Goal: Task Accomplishment & Management: Use online tool/utility

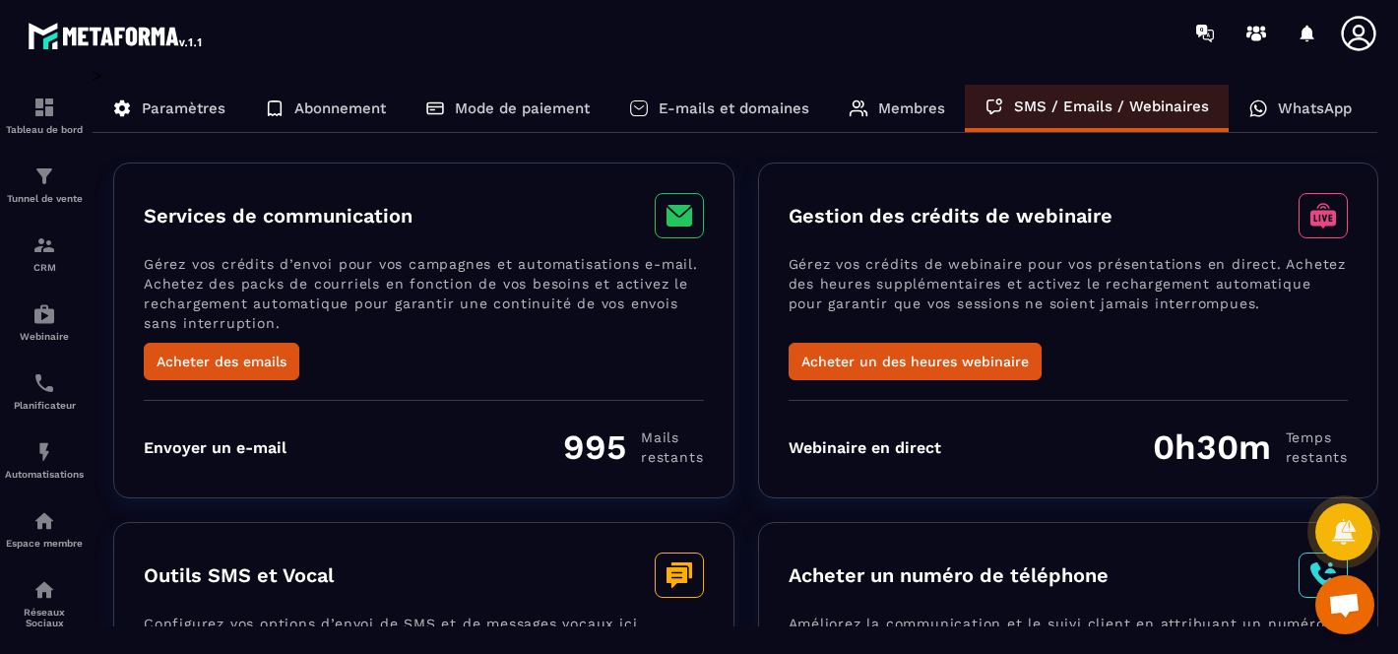
click at [1249, 112] on icon at bounding box center [1259, 108] width 20 height 20
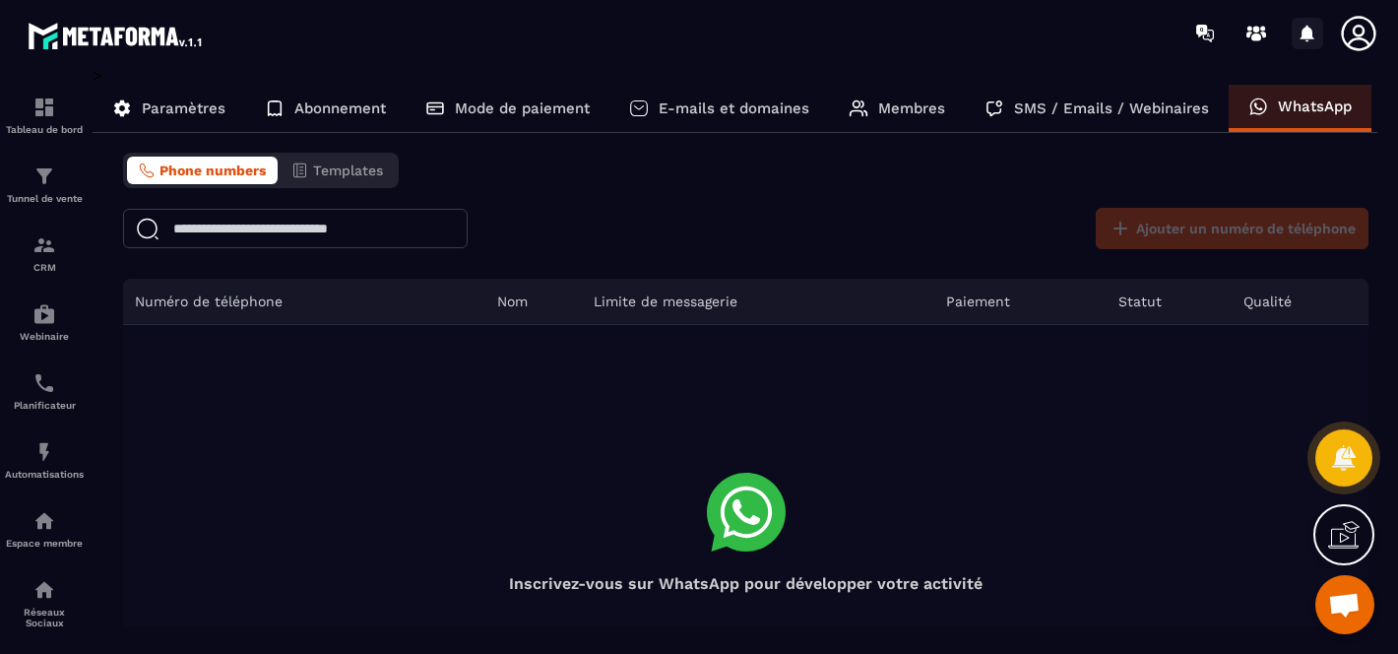
click at [1309, 41] on icon at bounding box center [1308, 34] width 32 height 32
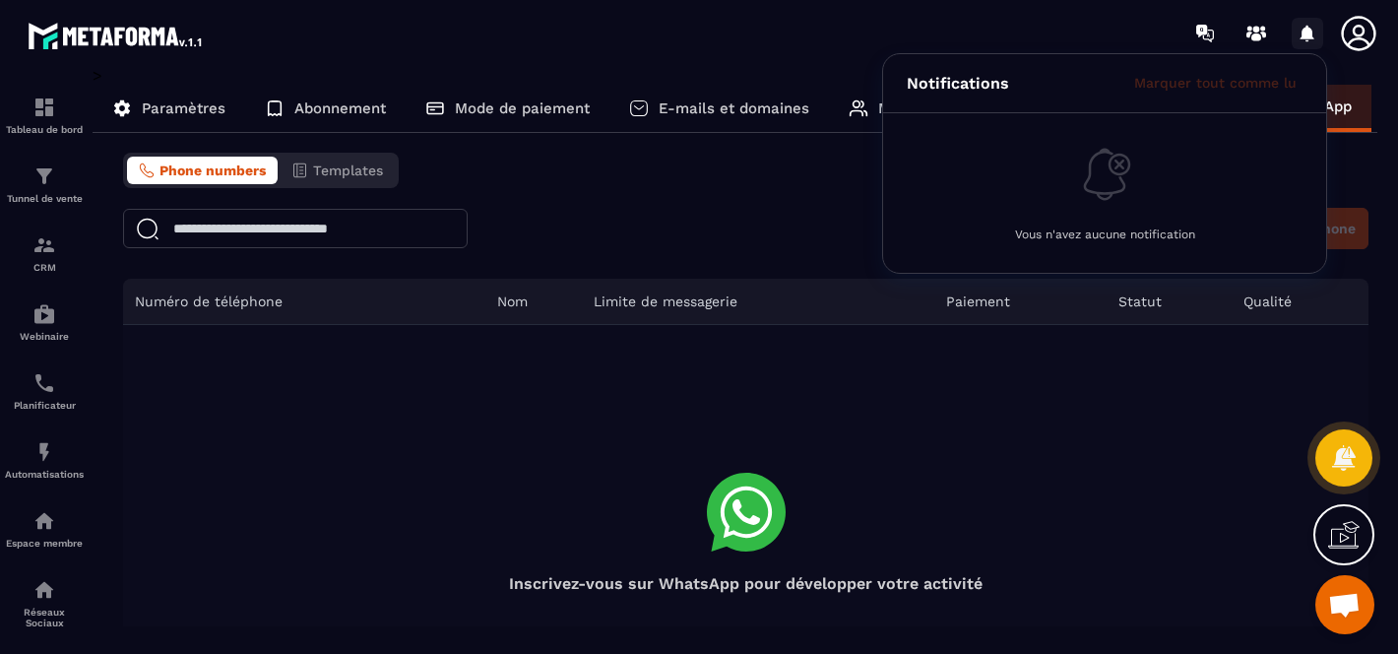
click at [1309, 41] on icon at bounding box center [1308, 34] width 32 height 32
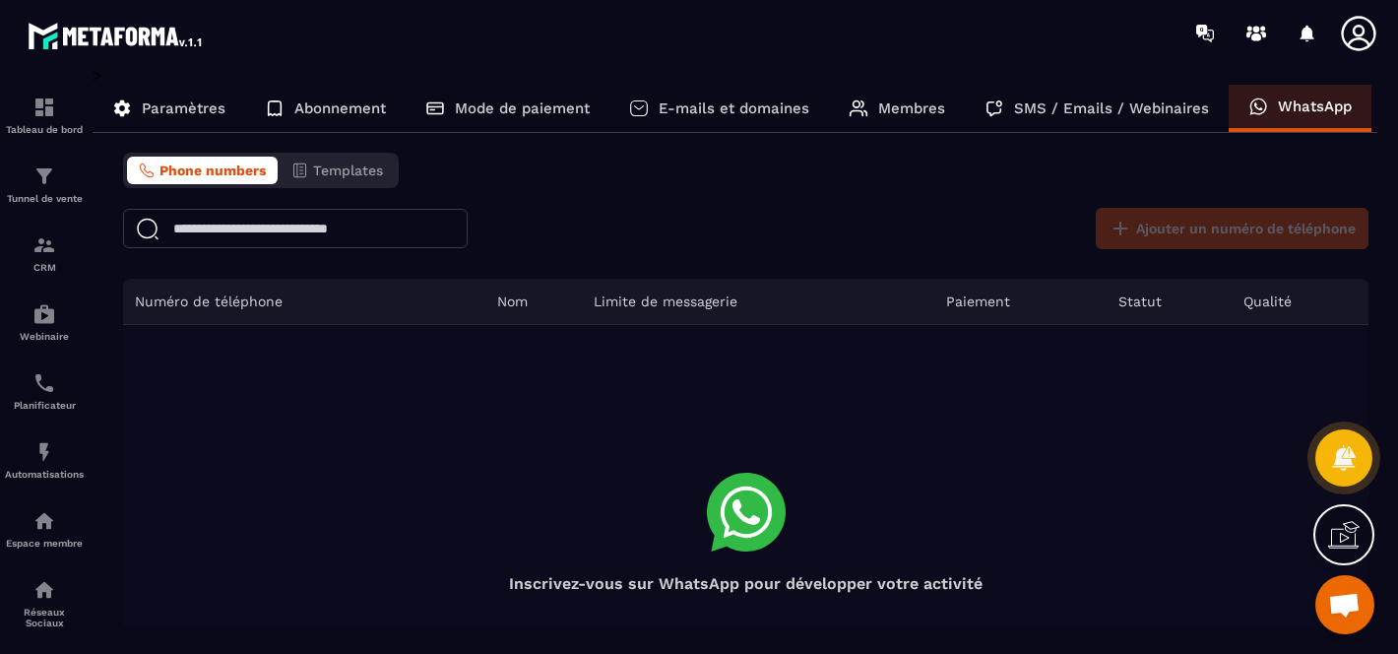
click at [1375, 35] on icon at bounding box center [1358, 33] width 34 height 34
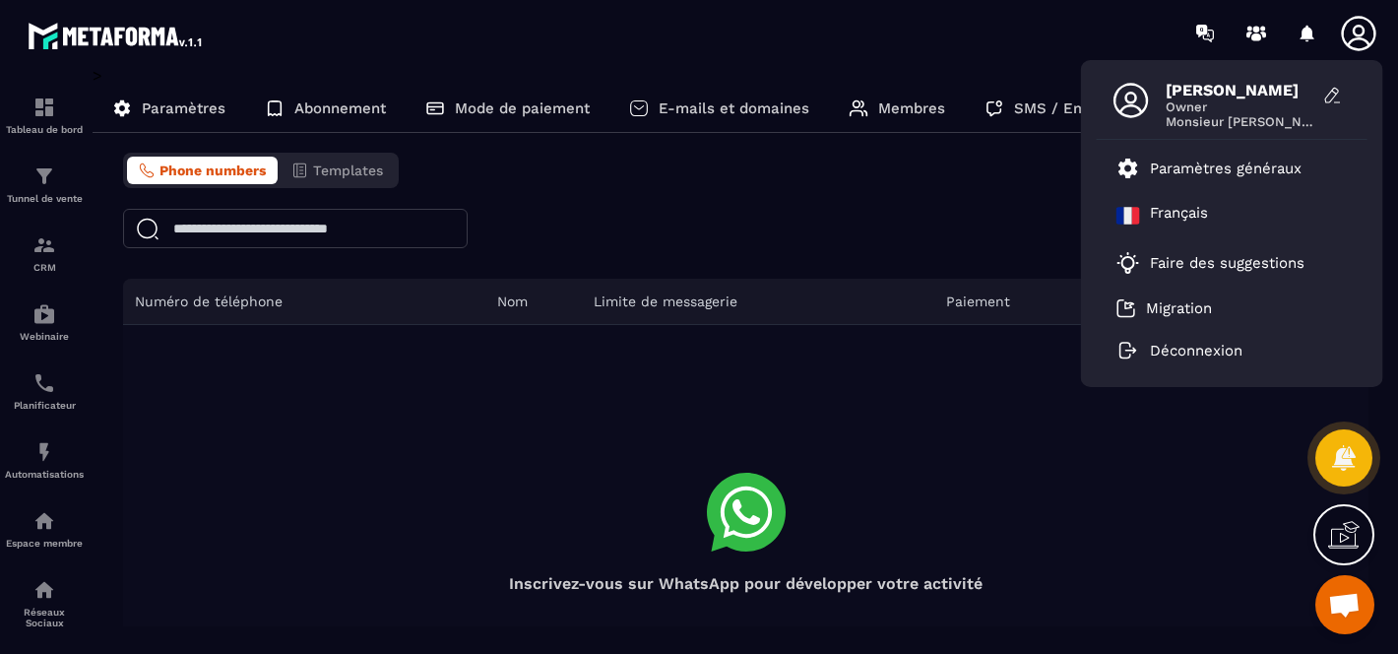
click at [1367, 35] on icon at bounding box center [1358, 33] width 39 height 39
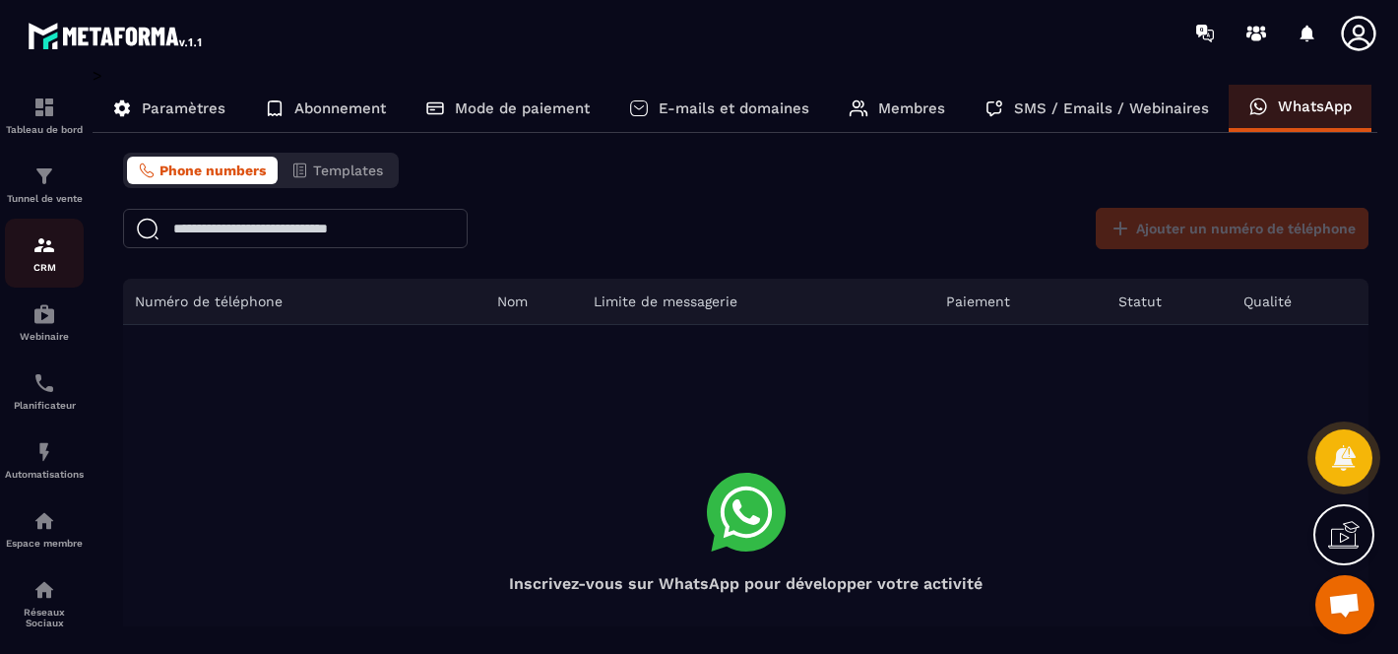
click at [32, 273] on p "CRM" at bounding box center [44, 267] width 79 height 11
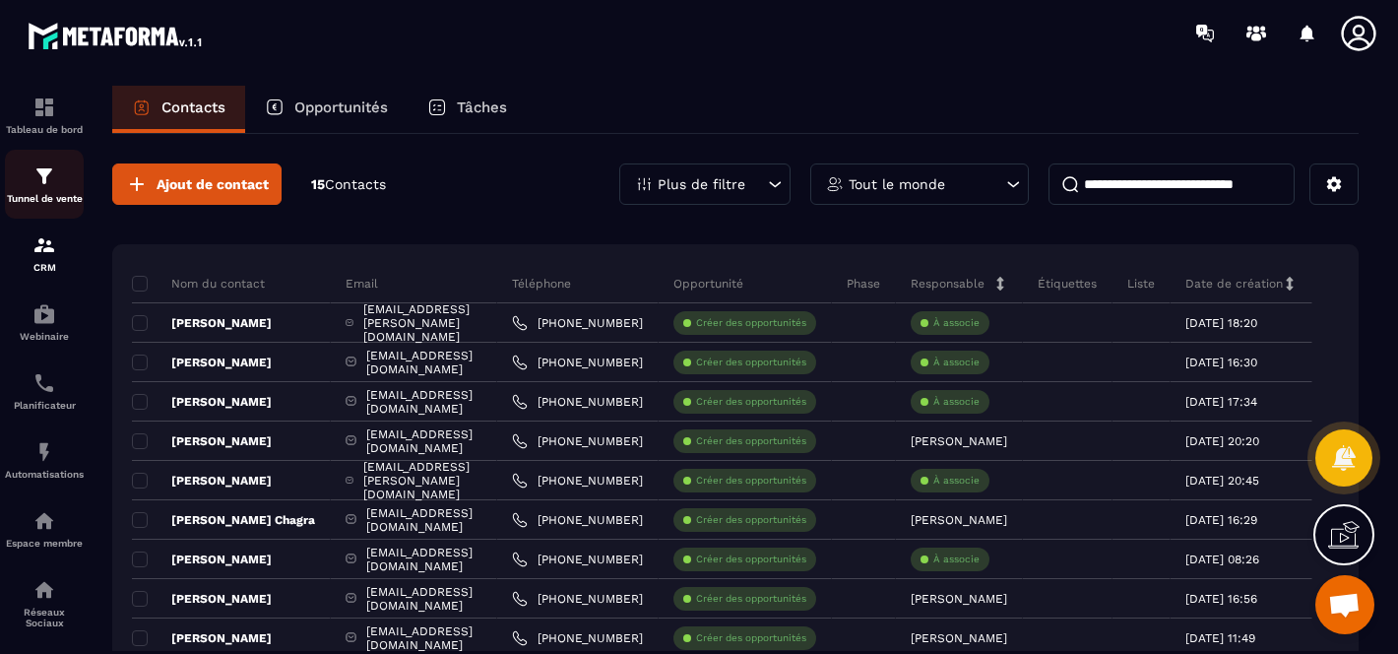
click at [55, 197] on p "Tunnel de vente" at bounding box center [44, 198] width 79 height 11
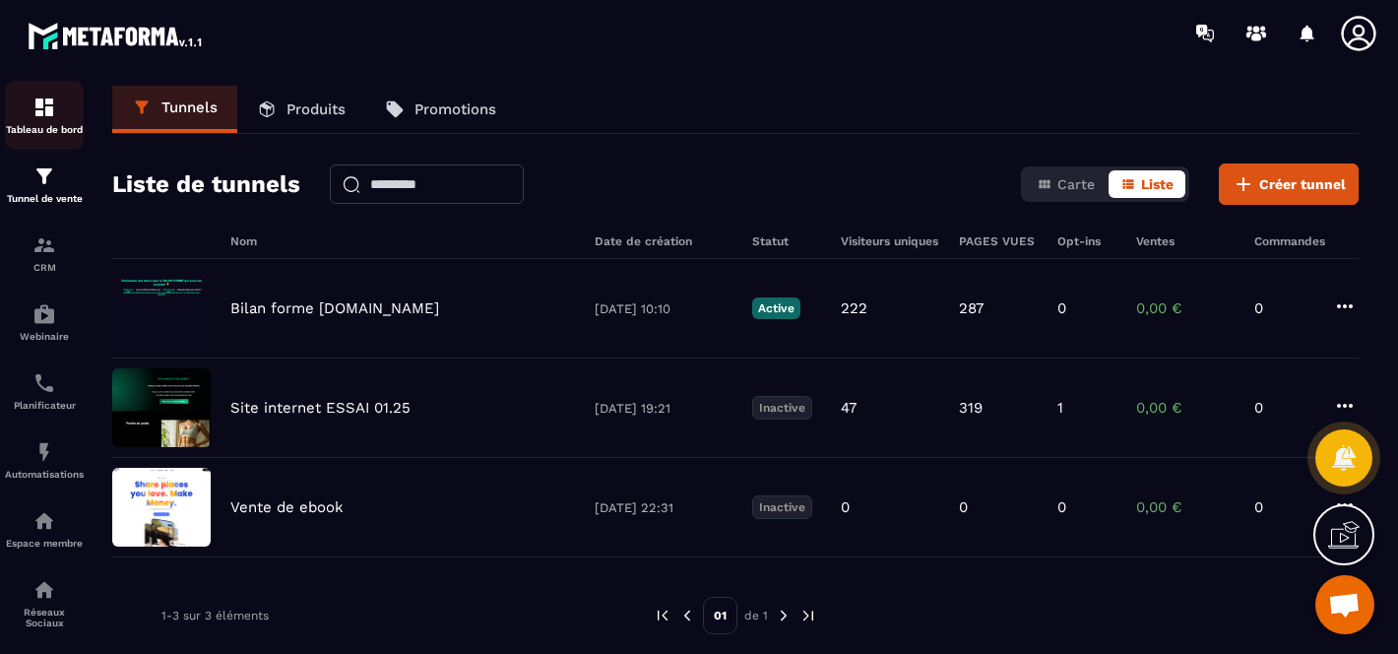
click at [49, 131] on p "Tableau de bord" at bounding box center [44, 129] width 79 height 11
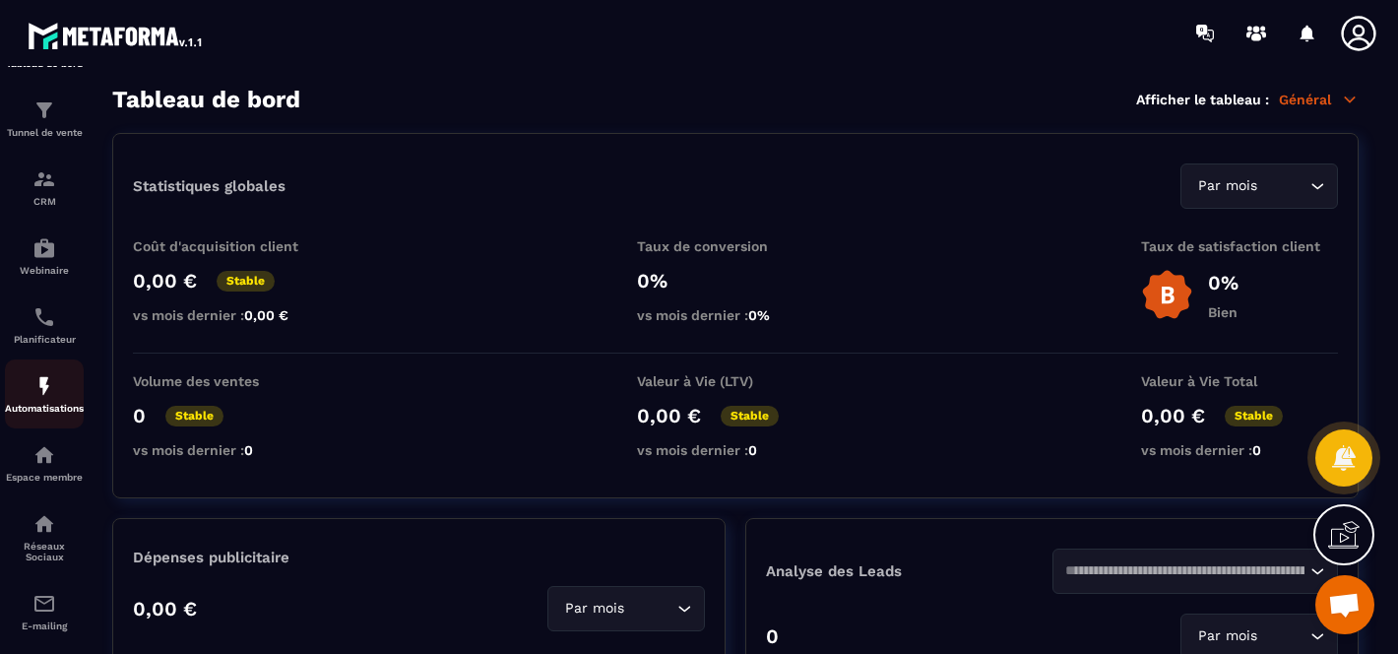
scroll to position [240, 0]
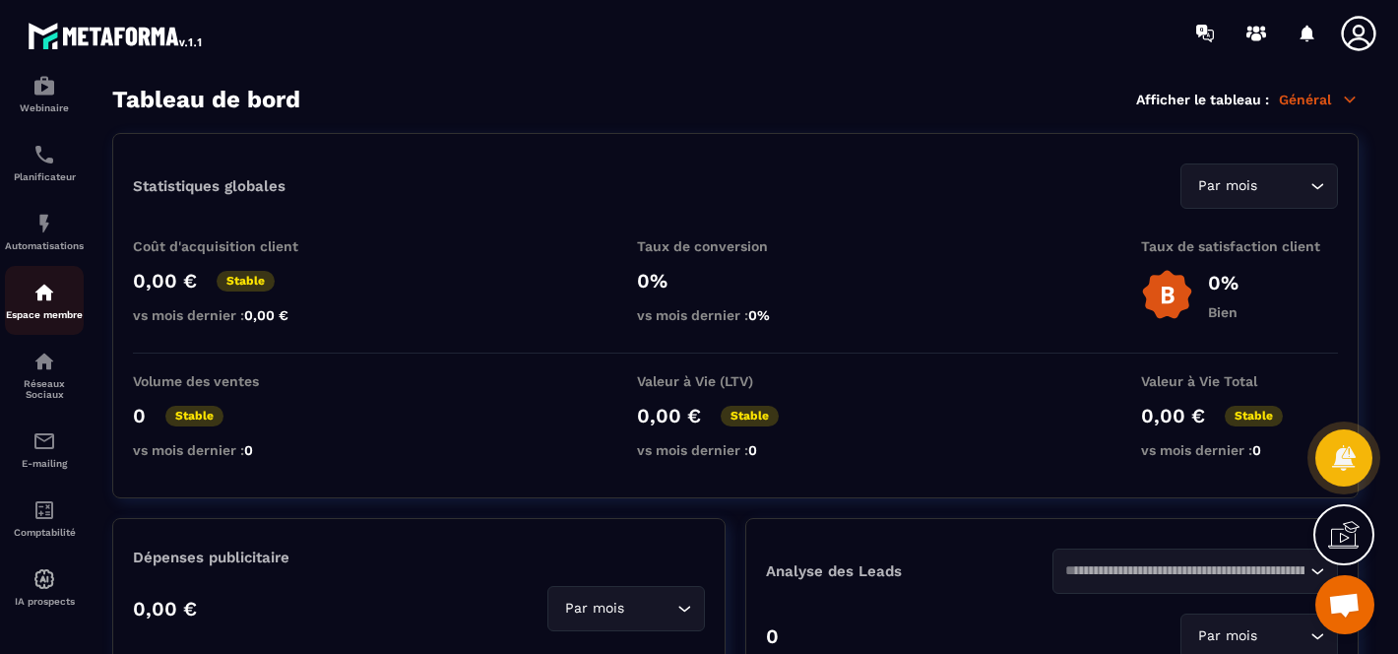
click at [43, 281] on img at bounding box center [44, 293] width 24 height 24
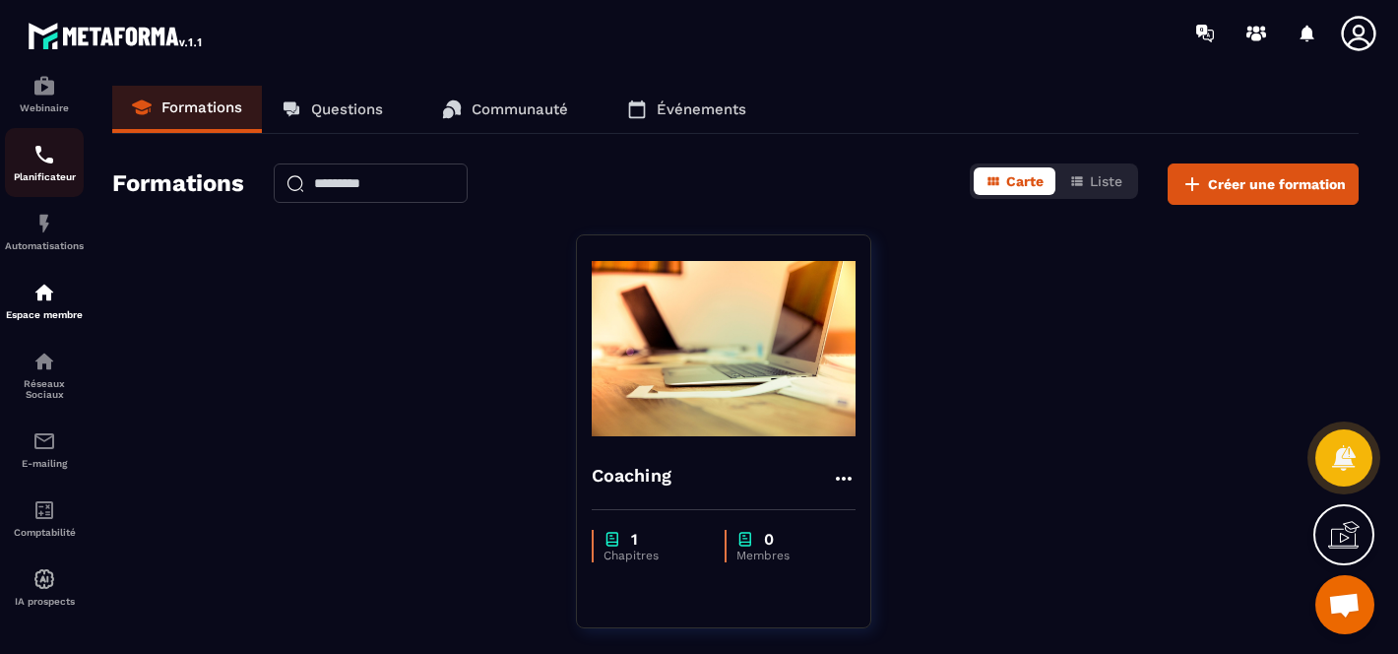
scroll to position [240, 0]
click at [54, 355] on img at bounding box center [44, 362] width 24 height 24
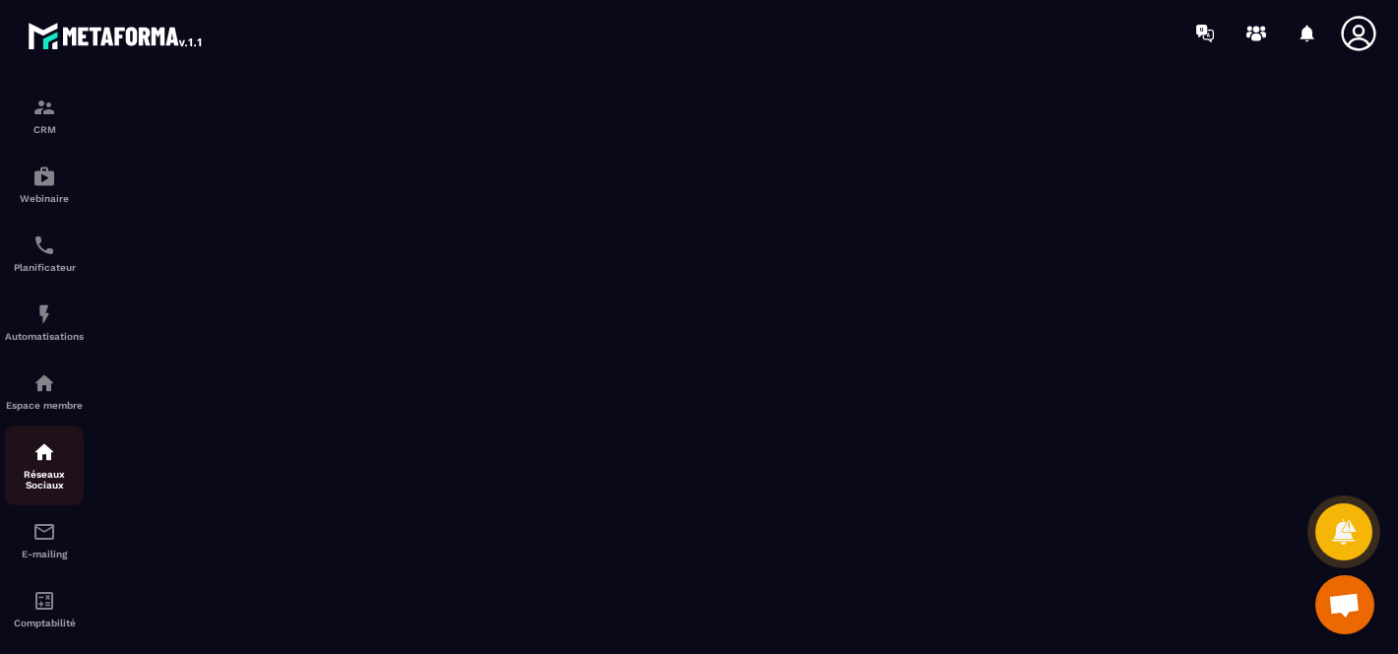
scroll to position [31, 0]
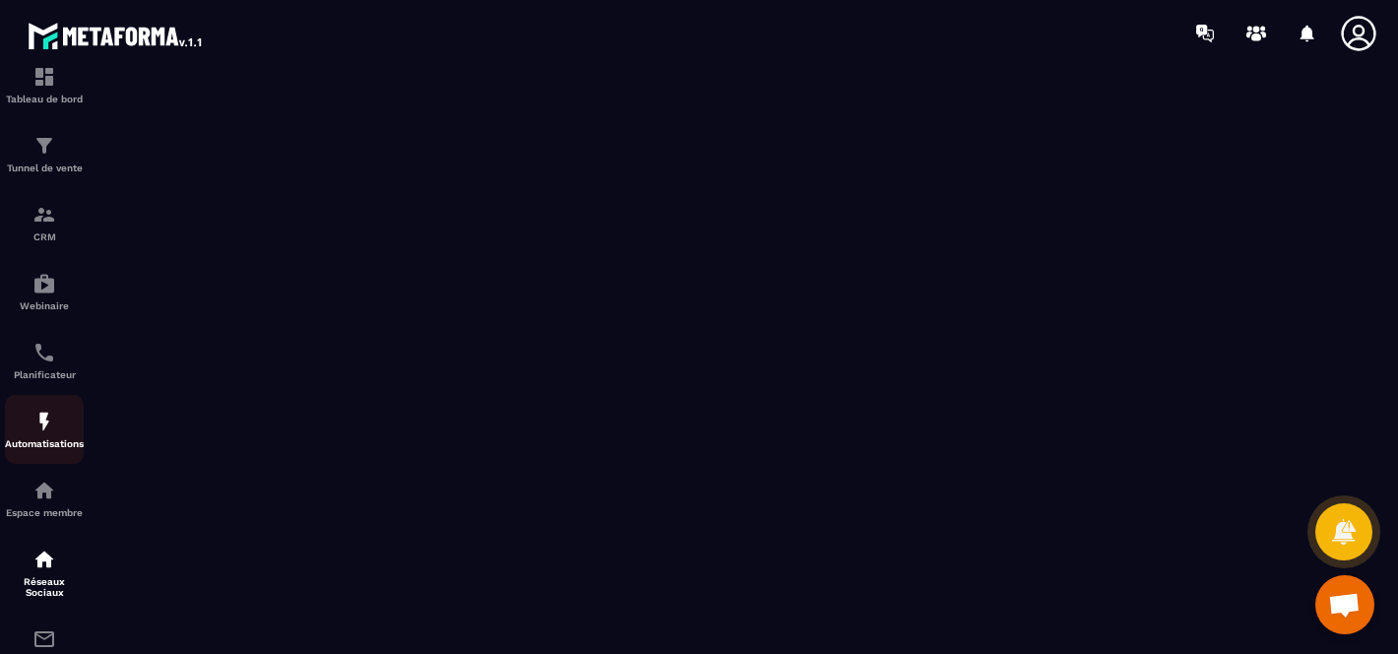
click at [38, 422] on img at bounding box center [44, 422] width 24 height 24
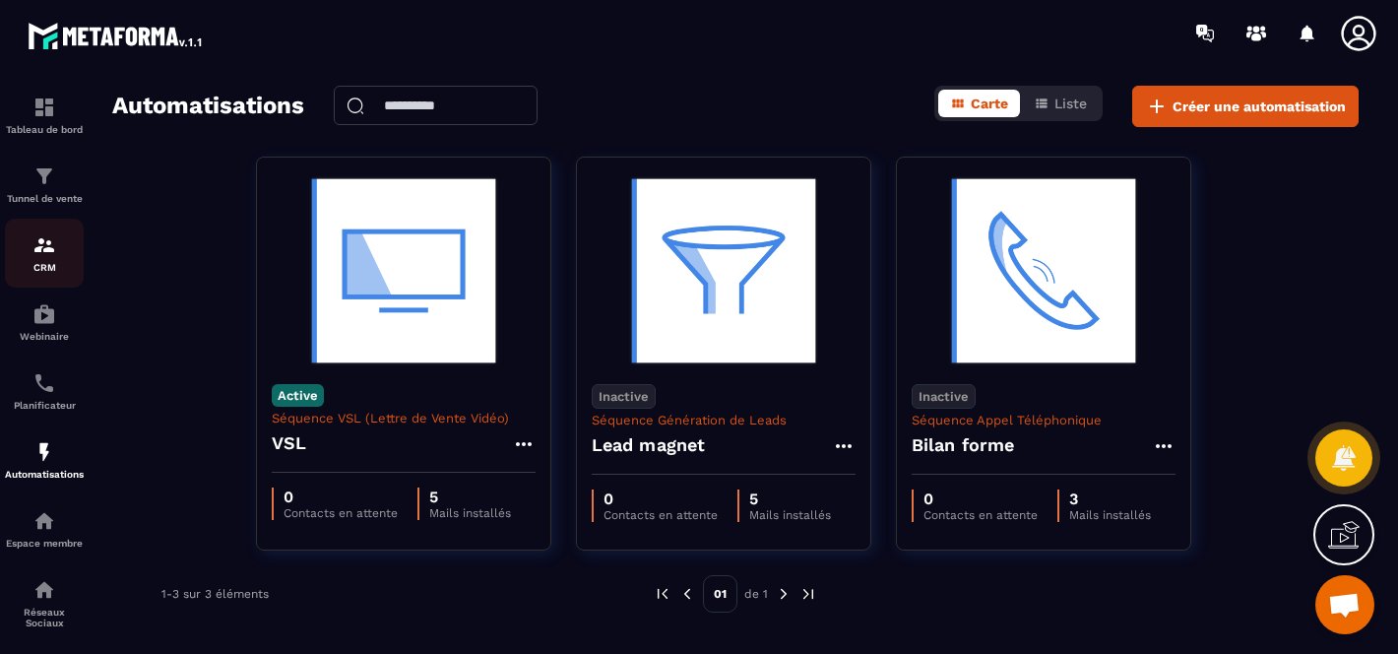
click at [42, 249] on img at bounding box center [44, 245] width 24 height 24
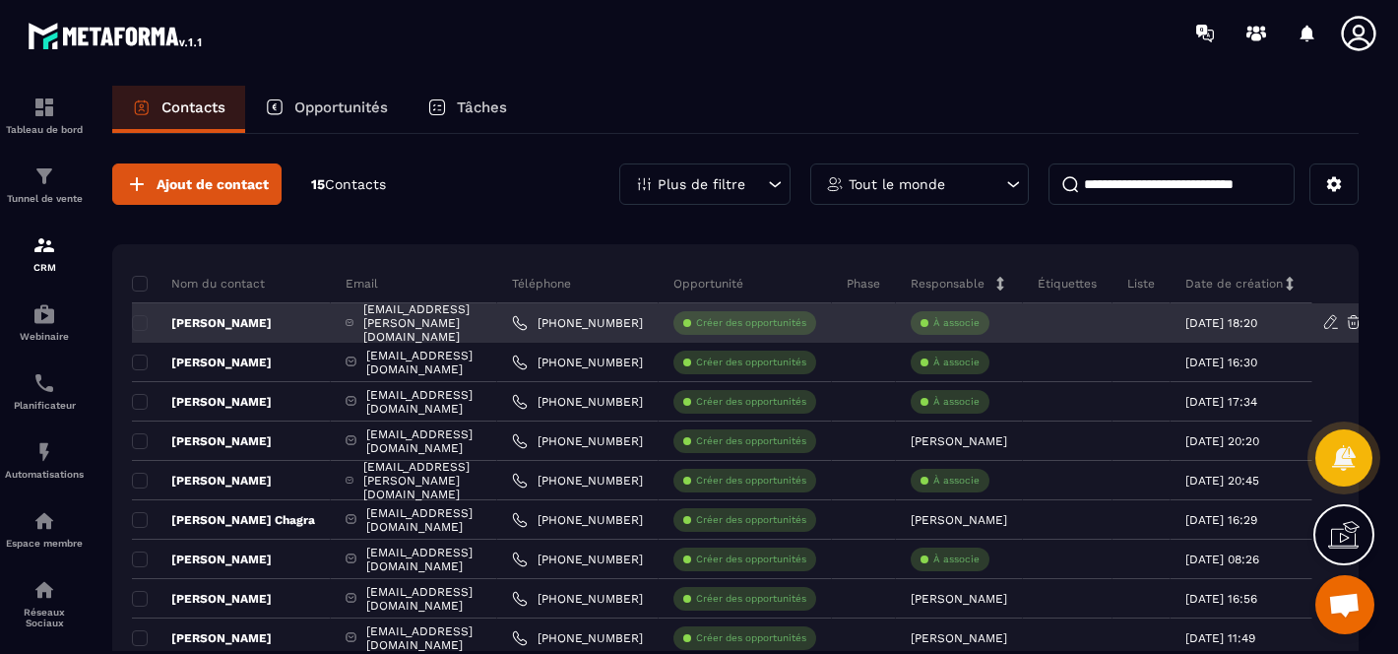
click at [794, 318] on p "Créer des opportunités" at bounding box center [751, 323] width 110 height 14
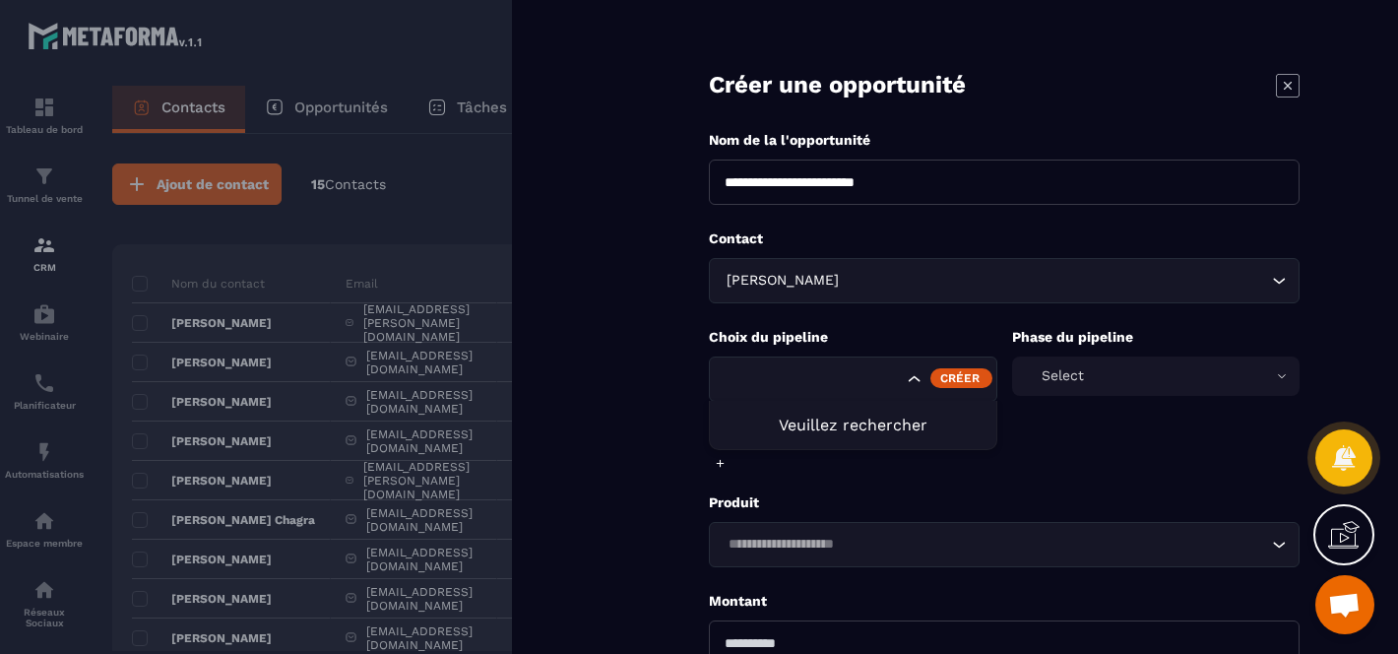
click at [917, 371] on icon "Search for option" at bounding box center [915, 379] width 20 height 20
click at [925, 344] on p "Choix du pipeline" at bounding box center [853, 337] width 289 height 19
click at [1164, 367] on div "Select" at bounding box center [1156, 375] width 289 height 39
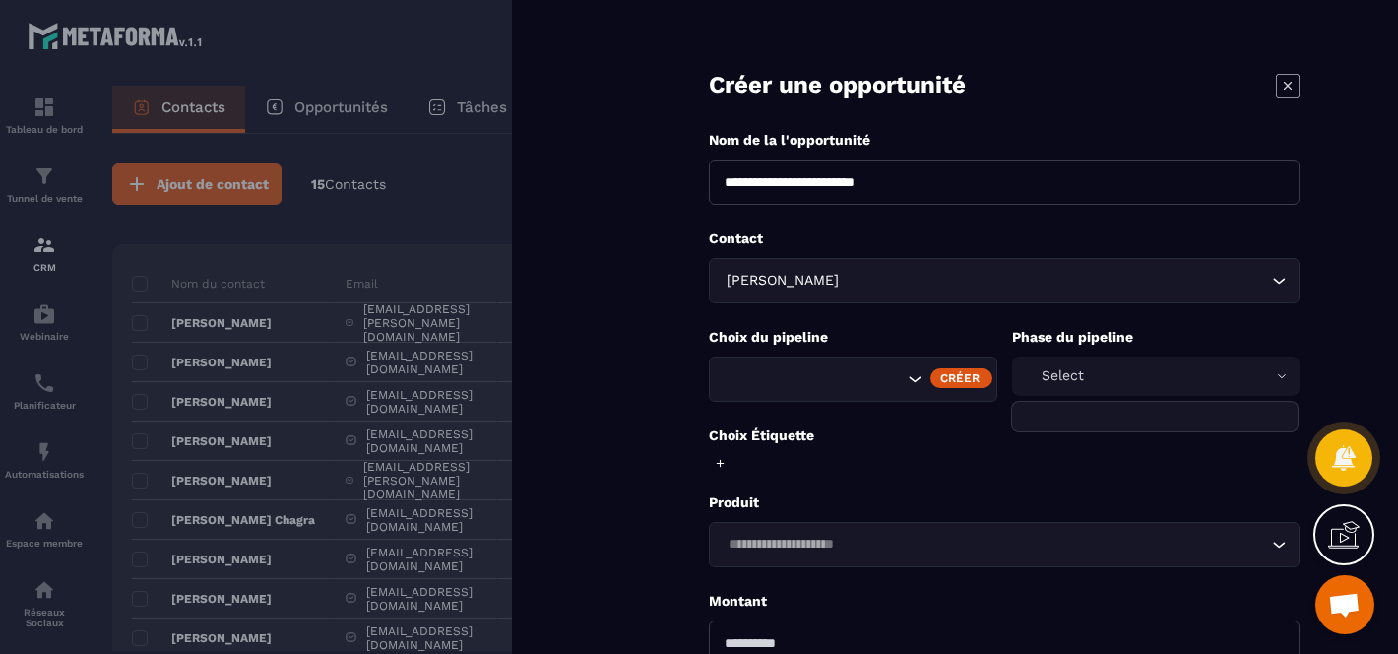
click at [1196, 370] on div "Select" at bounding box center [1156, 375] width 289 height 39
click at [1201, 330] on p "Phase du pipeline" at bounding box center [1156, 337] width 289 height 19
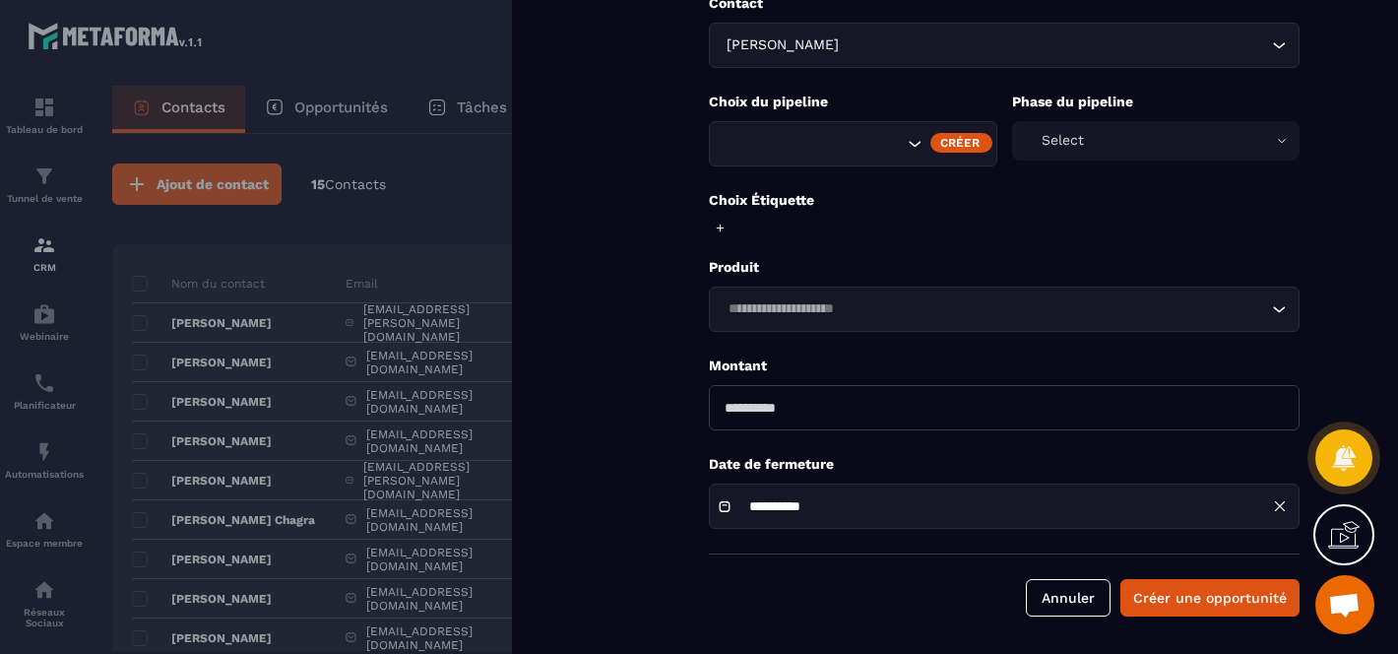
scroll to position [237, 0]
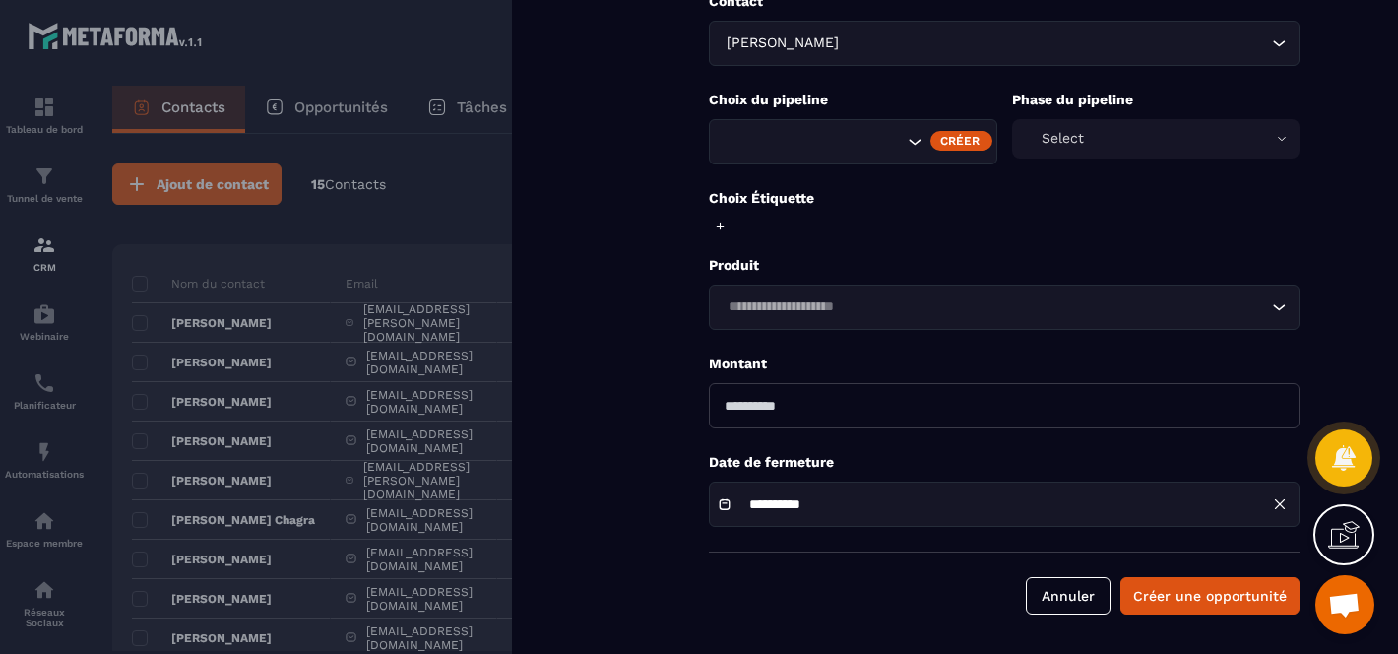
click at [1042, 402] on input "number" at bounding box center [1004, 405] width 591 height 45
click at [629, 353] on form "**********" at bounding box center [1005, 208] width 788 height 891
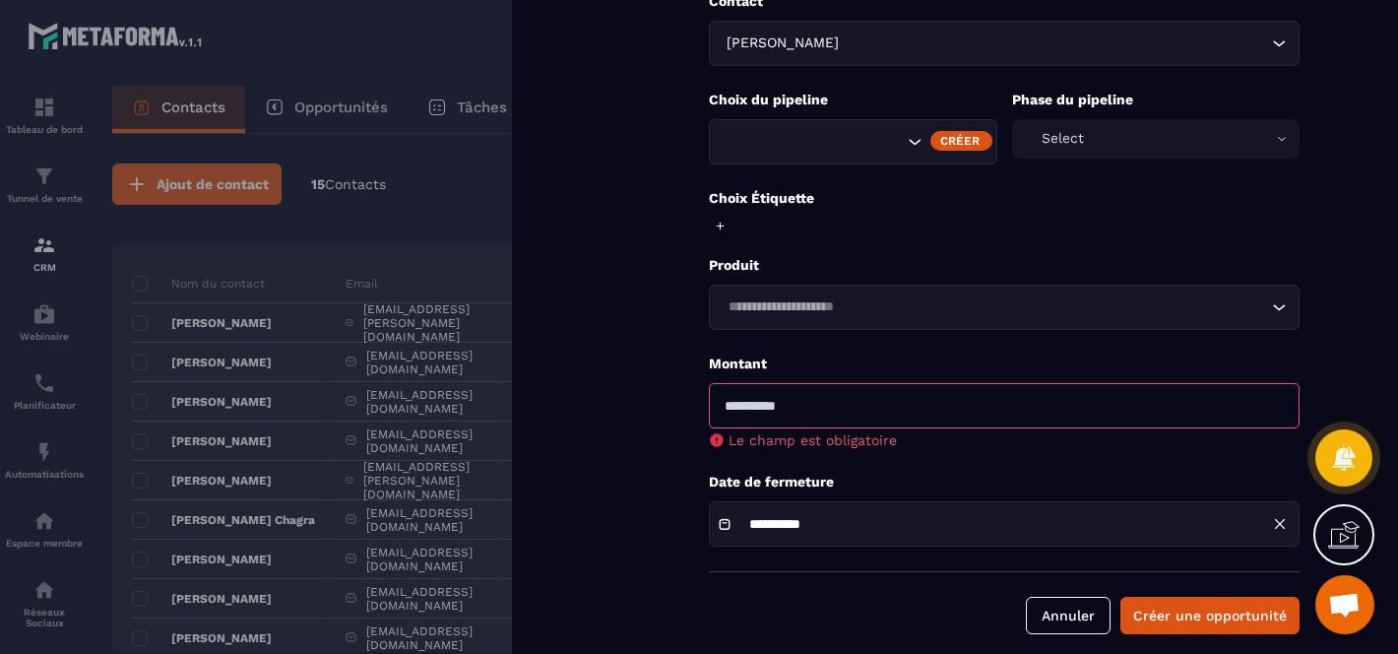
click at [809, 325] on div "Loading..." at bounding box center [1004, 307] width 591 height 45
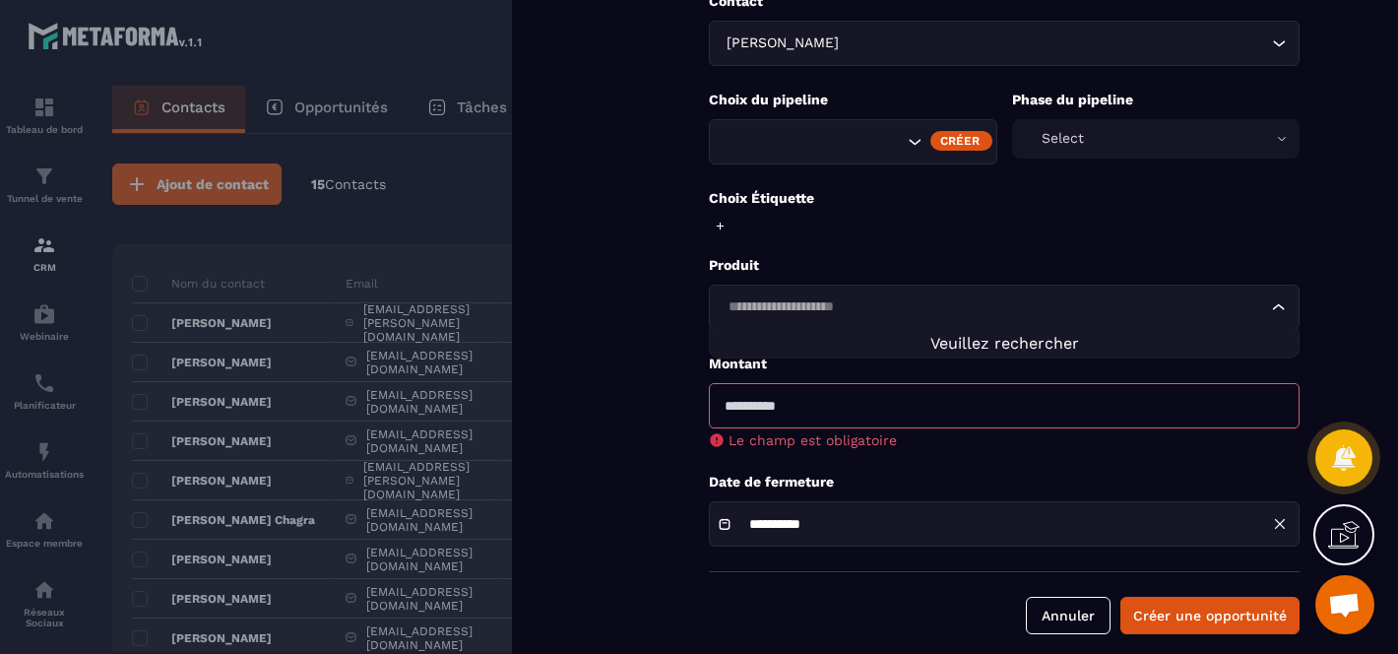
click at [591, 306] on div "**********" at bounding box center [955, 327] width 886 height 654
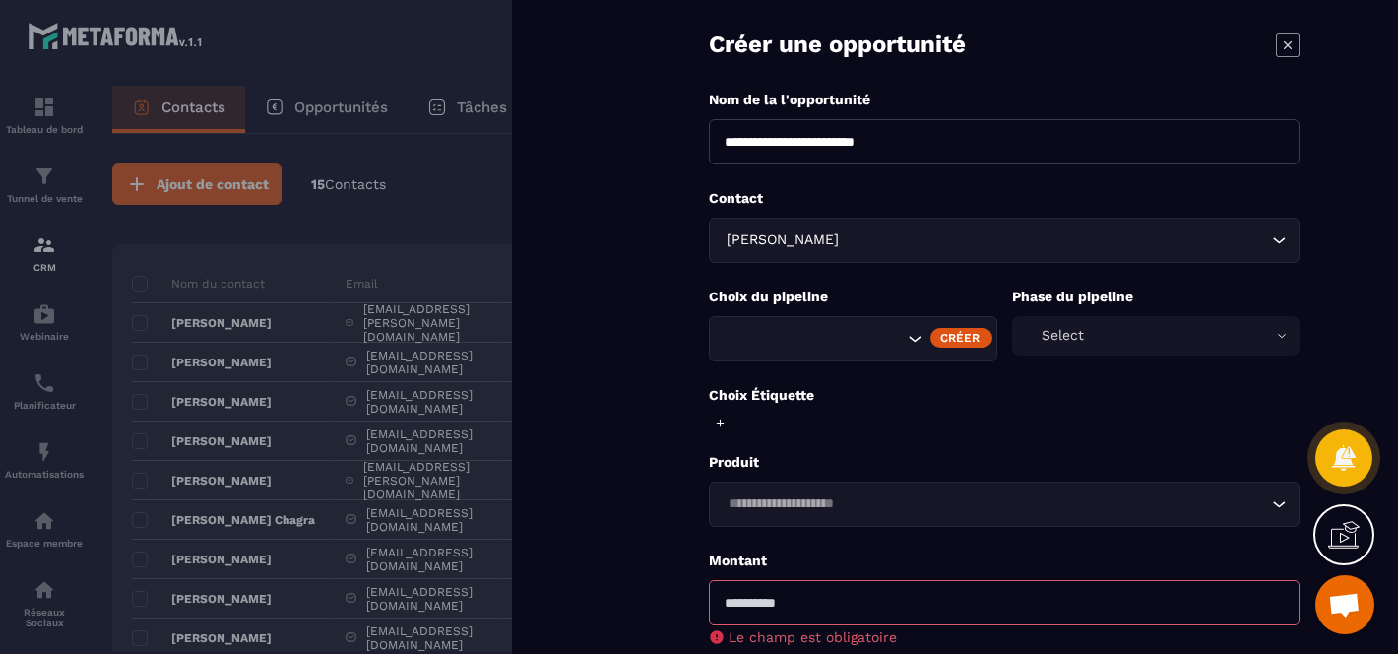
scroll to position [0, 0]
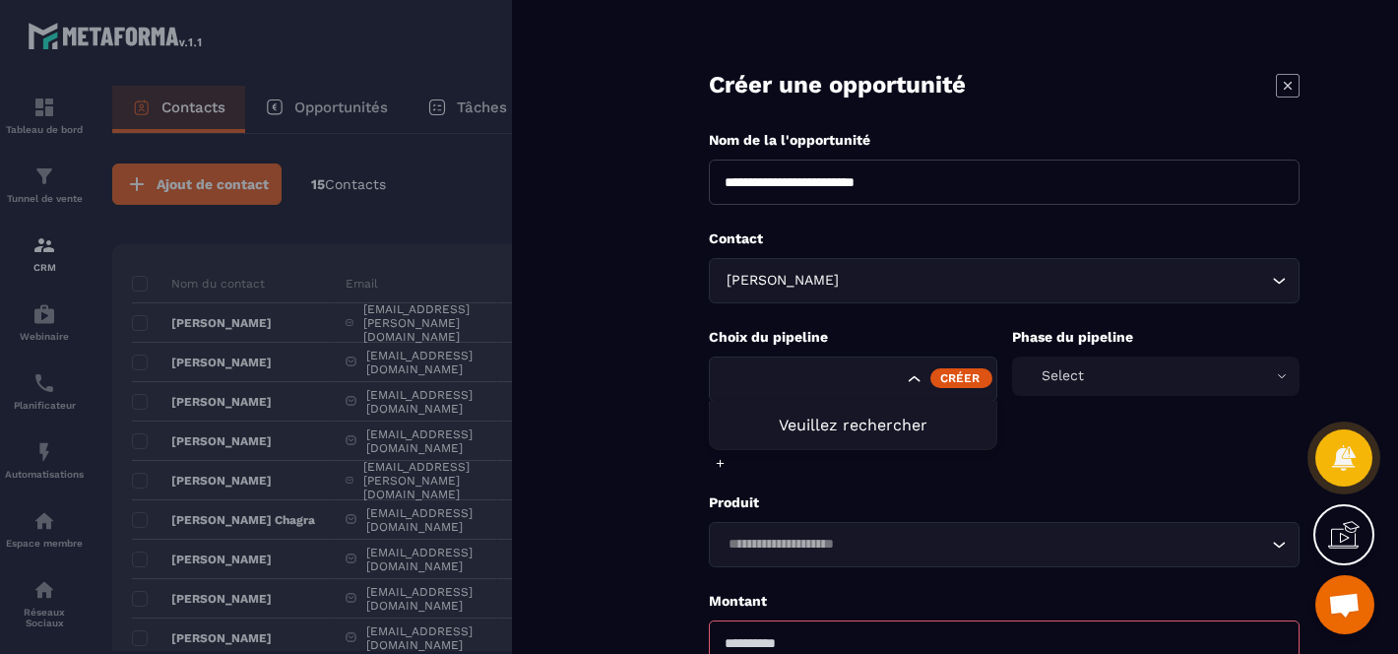
click at [909, 380] on icon "Search for option" at bounding box center [915, 379] width 20 height 20
click at [932, 333] on p "Choix du pipeline" at bounding box center [853, 337] width 289 height 19
click at [1281, 84] on icon at bounding box center [1288, 86] width 24 height 24
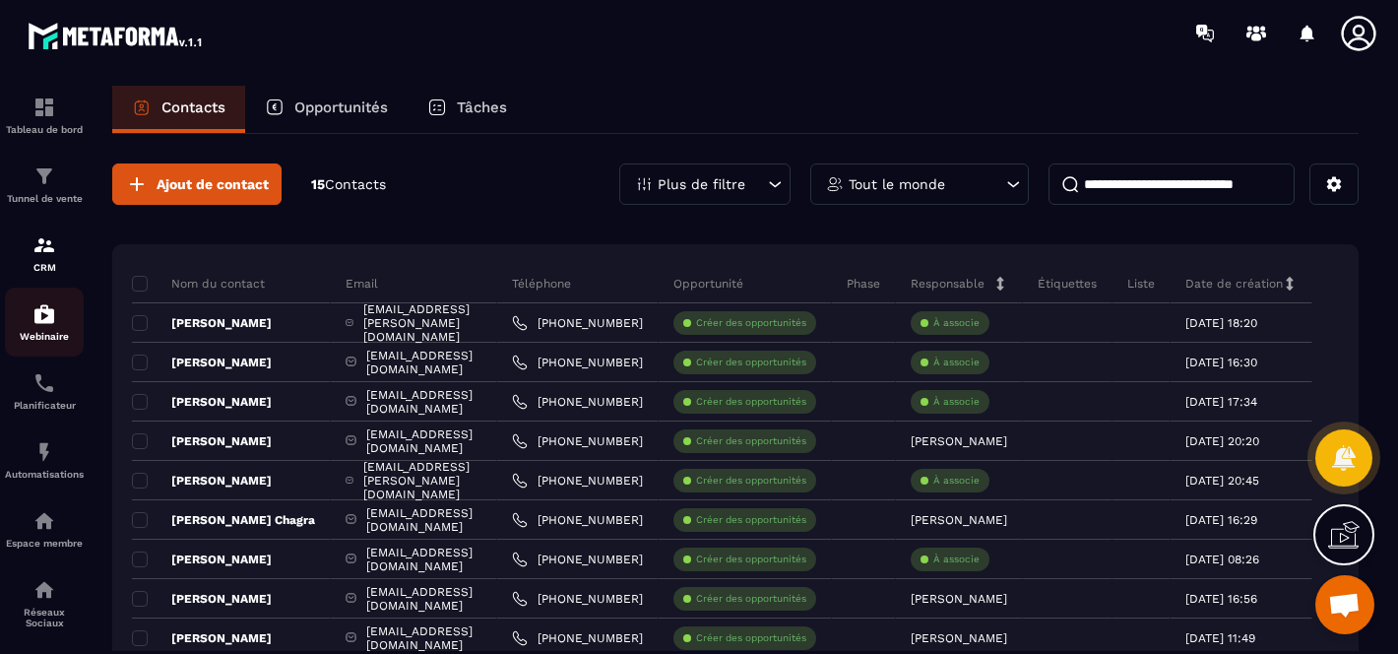
click at [55, 324] on img at bounding box center [44, 314] width 24 height 24
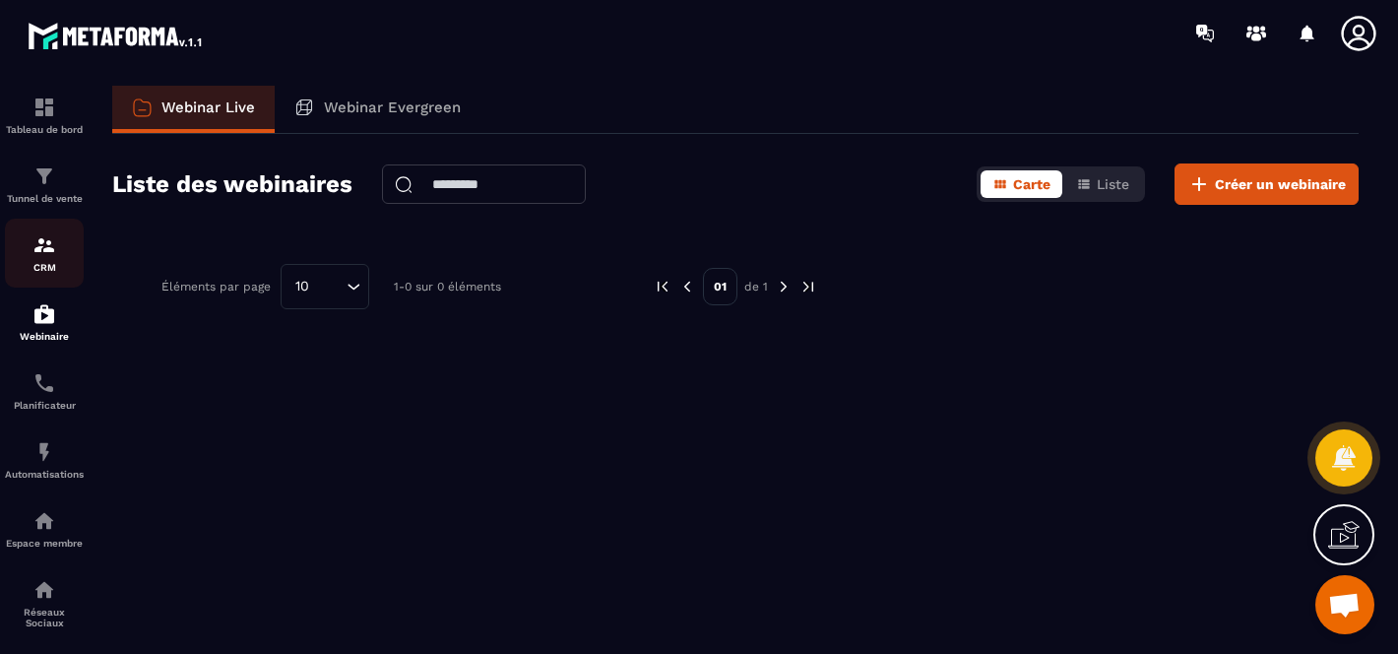
click at [49, 270] on p "CRM" at bounding box center [44, 267] width 79 height 11
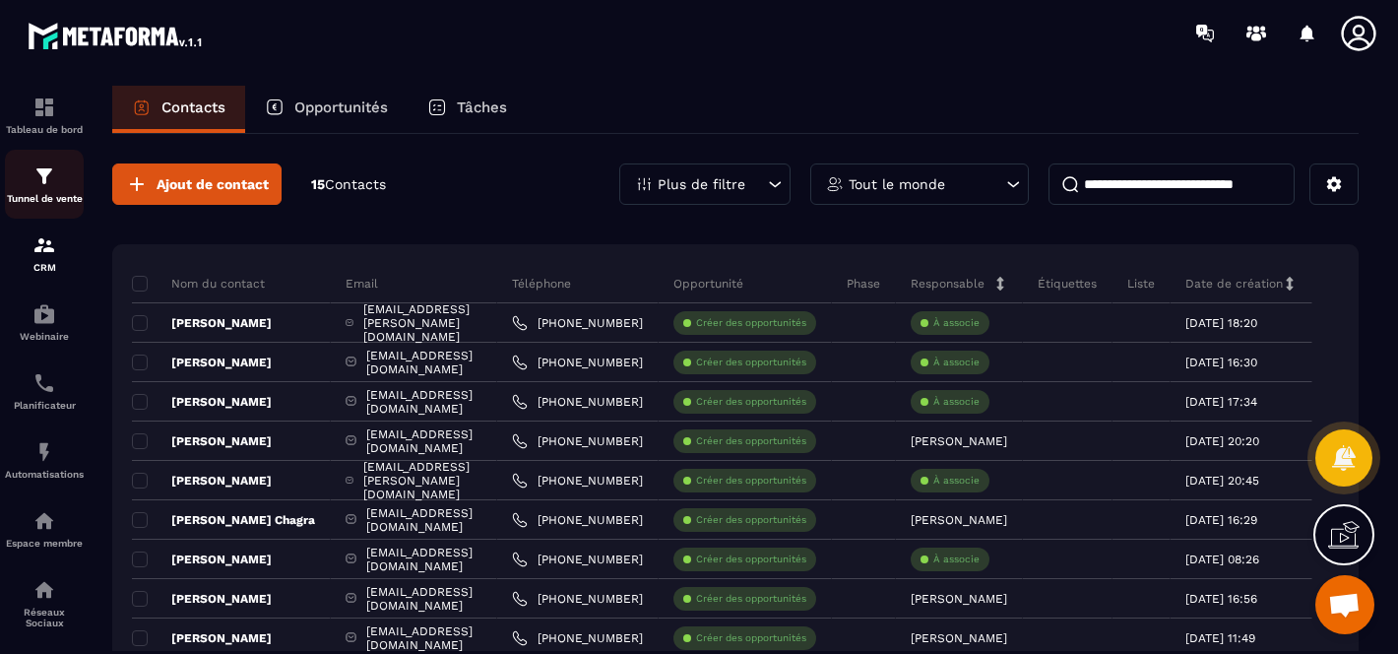
click at [47, 192] on div "Tunnel de vente" at bounding box center [44, 183] width 79 height 39
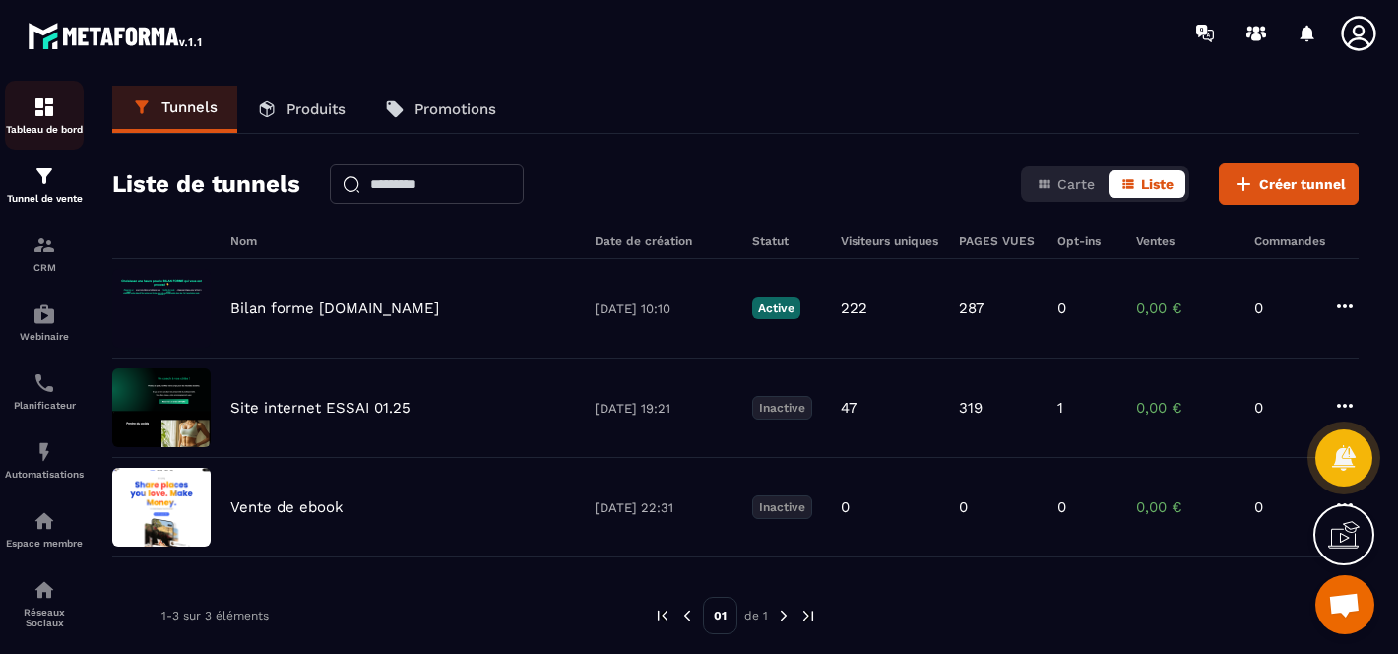
click at [51, 120] on div "Tableau de bord" at bounding box center [44, 115] width 79 height 39
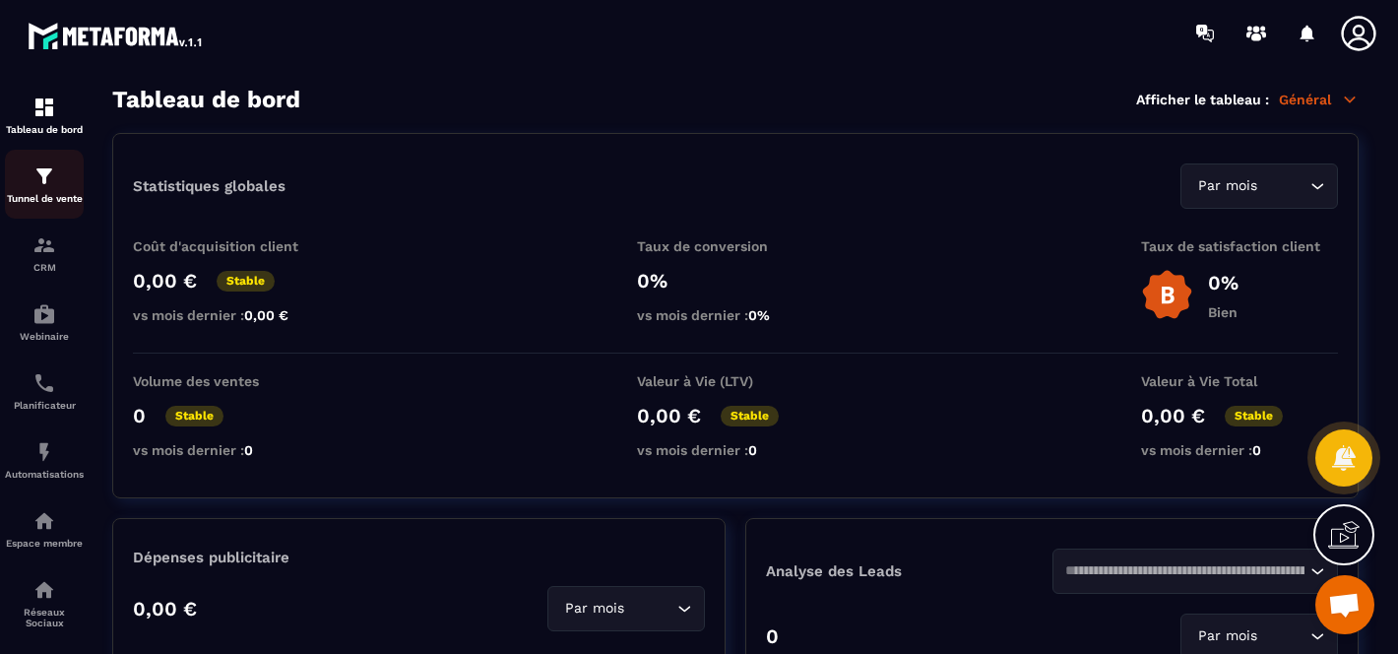
click at [42, 194] on p "Tunnel de vente" at bounding box center [44, 198] width 79 height 11
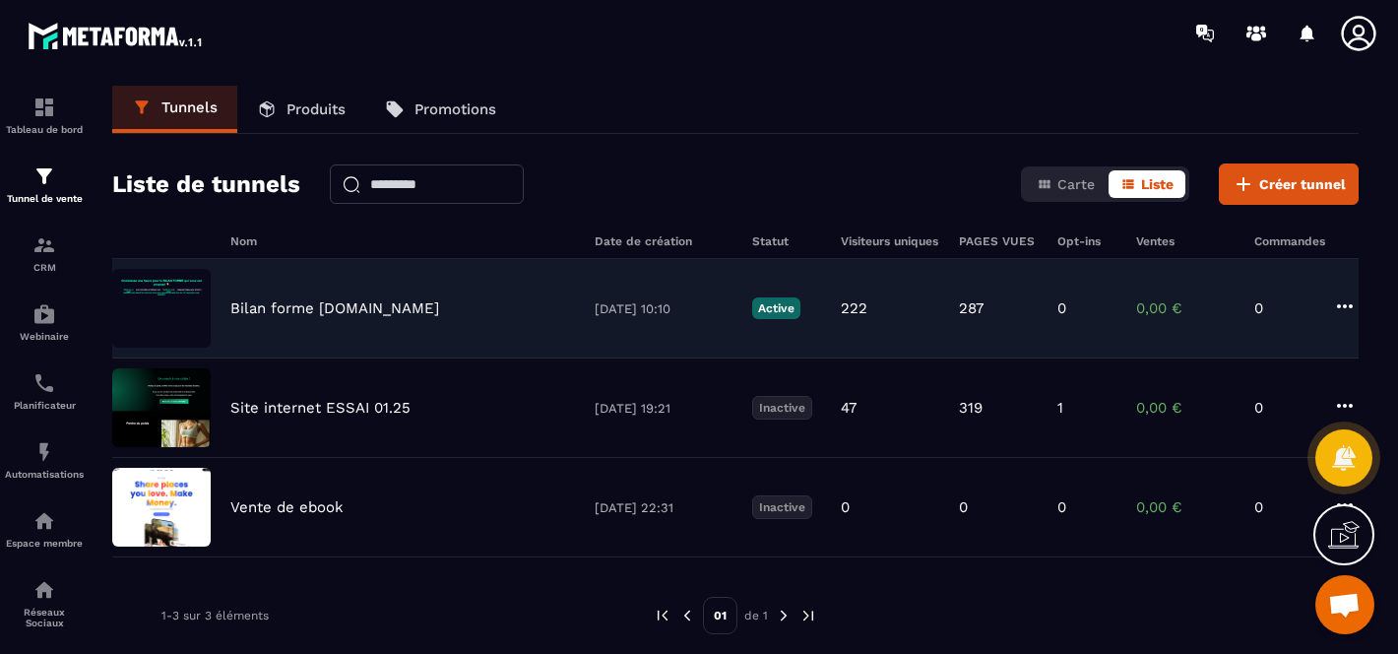
click at [156, 292] on img at bounding box center [161, 308] width 98 height 79
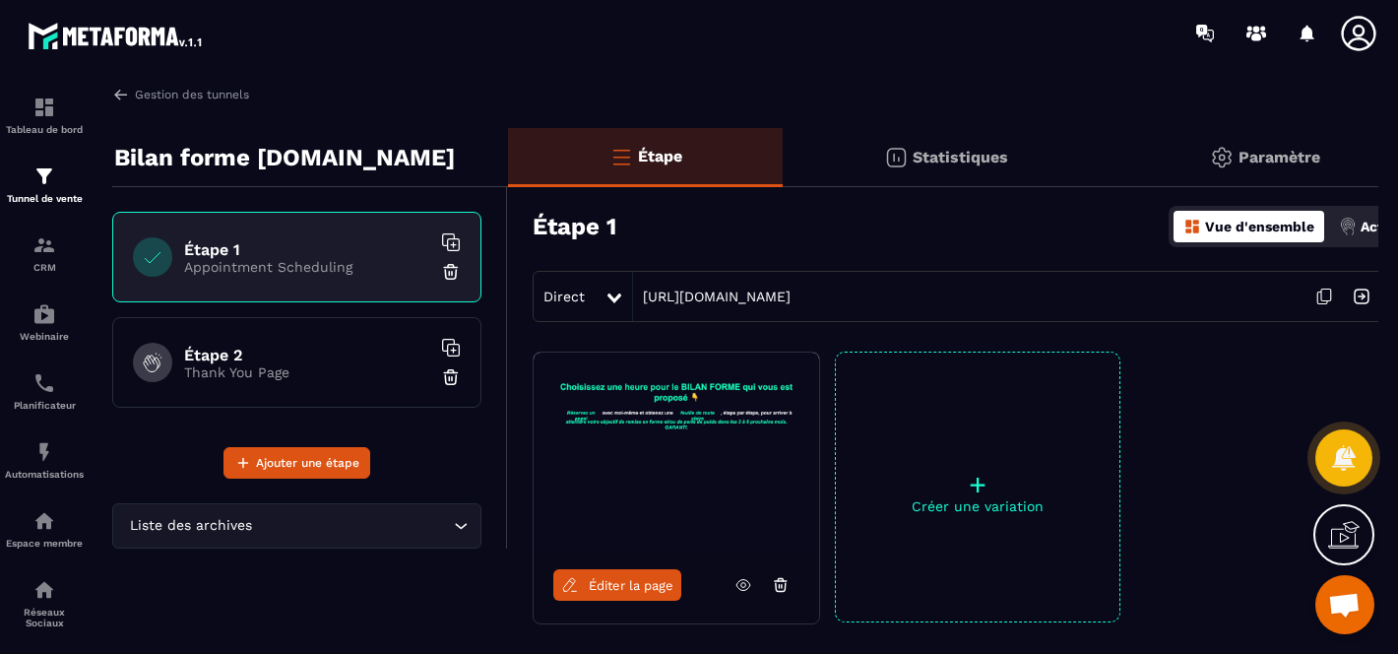
click at [741, 584] on icon at bounding box center [744, 585] width 18 height 18
click at [45, 239] on img at bounding box center [44, 245] width 24 height 24
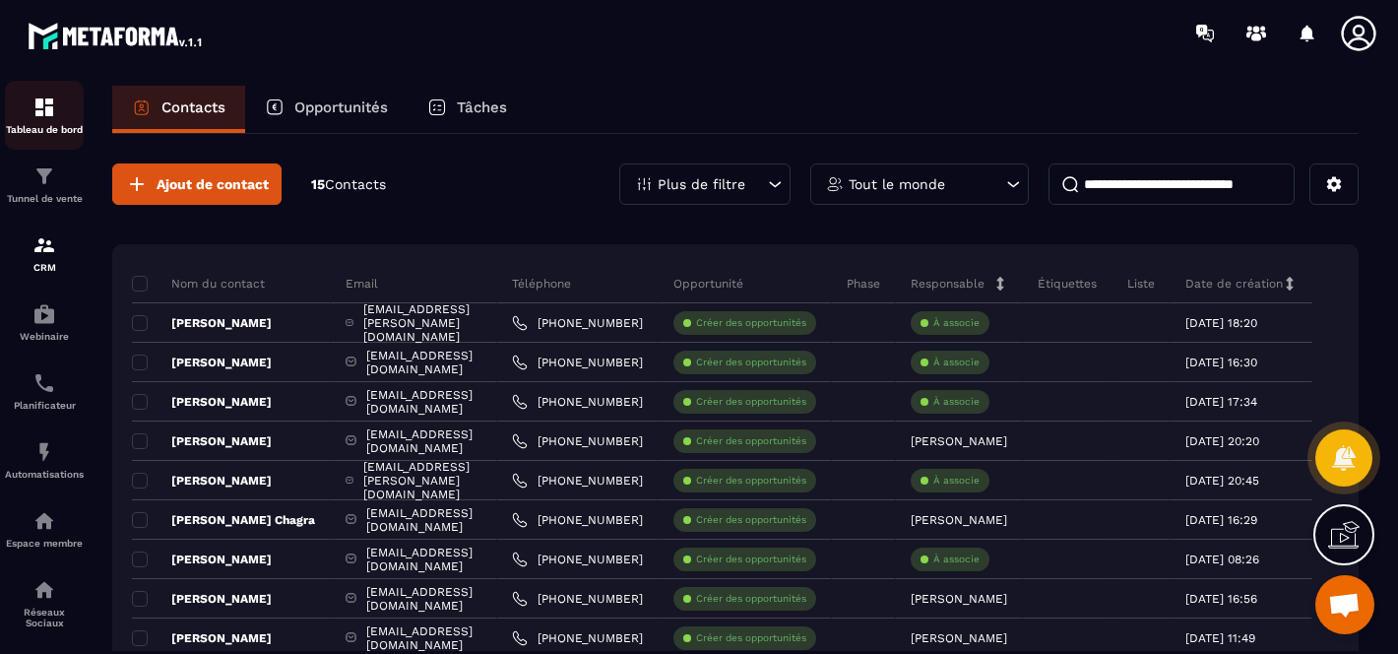
click at [40, 120] on div "Tableau de bord" at bounding box center [44, 115] width 79 height 39
